Goal: Task Accomplishment & Management: Manage account settings

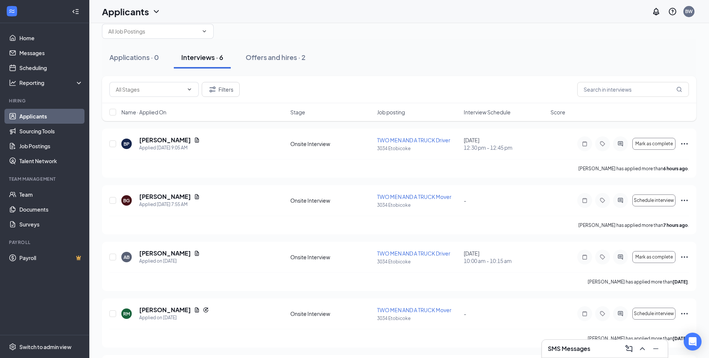
scroll to position [16, 0]
click at [37, 53] on link "Messages" at bounding box center [51, 52] width 64 height 15
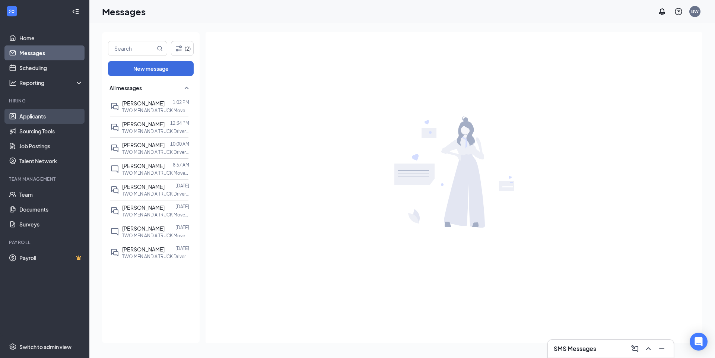
click at [35, 116] on link "Applicants" at bounding box center [51, 116] width 64 height 15
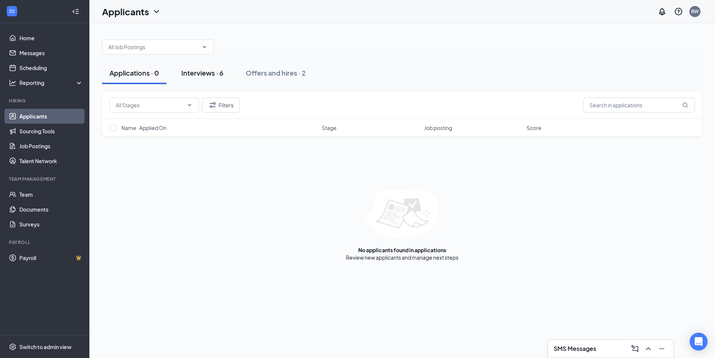
click at [209, 70] on div "Interviews · 6" at bounding box center [202, 72] width 42 height 9
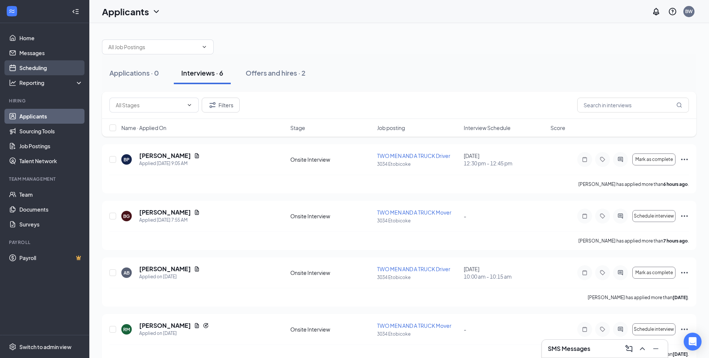
click at [34, 68] on link "Scheduling" at bounding box center [51, 67] width 64 height 15
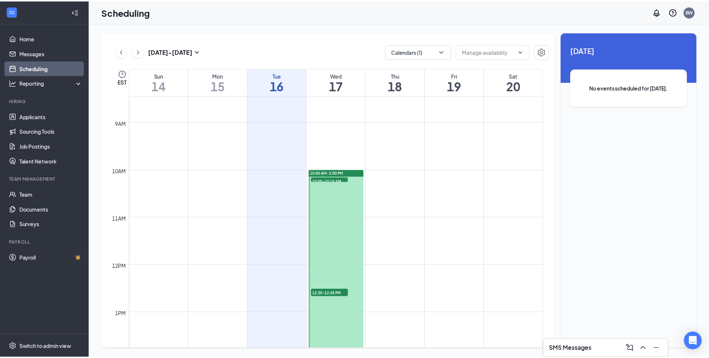
scroll to position [478, 0]
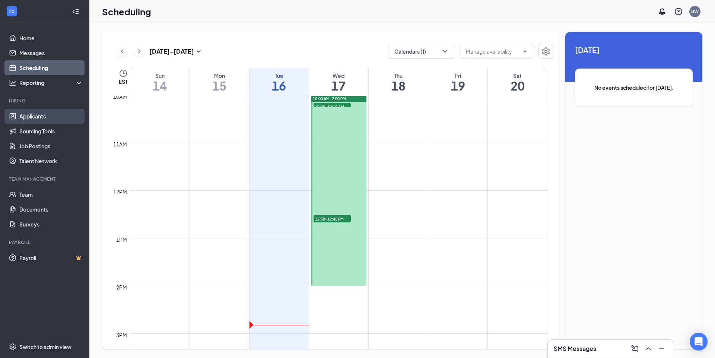
click at [32, 118] on link "Applicants" at bounding box center [51, 116] width 64 height 15
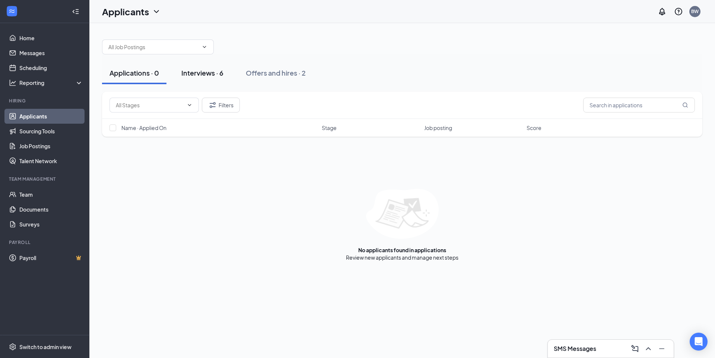
click at [192, 71] on div "Interviews · 6" at bounding box center [202, 72] width 42 height 9
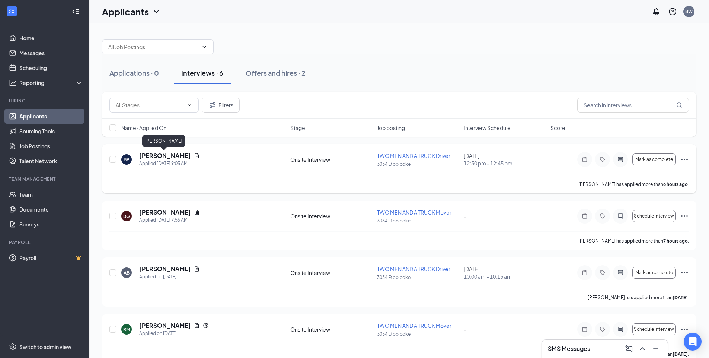
click at [157, 155] on h5 "[PERSON_NAME]" at bounding box center [165, 156] width 52 height 8
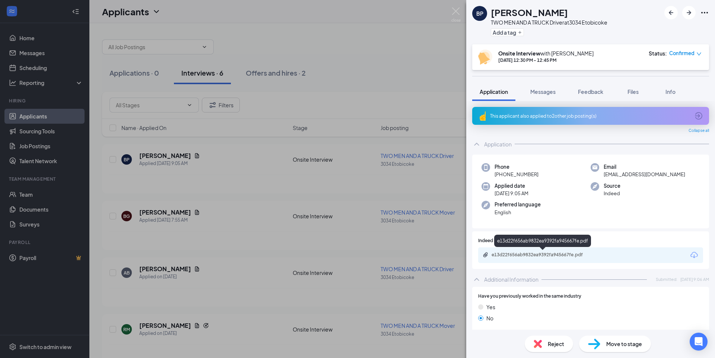
click at [541, 252] on div "e13d22f656ab9832ea9392fa945667fe.pdf" at bounding box center [544, 255] width 104 height 6
click at [457, 10] on img at bounding box center [455, 14] width 9 height 15
